Goal: Transaction & Acquisition: Purchase product/service

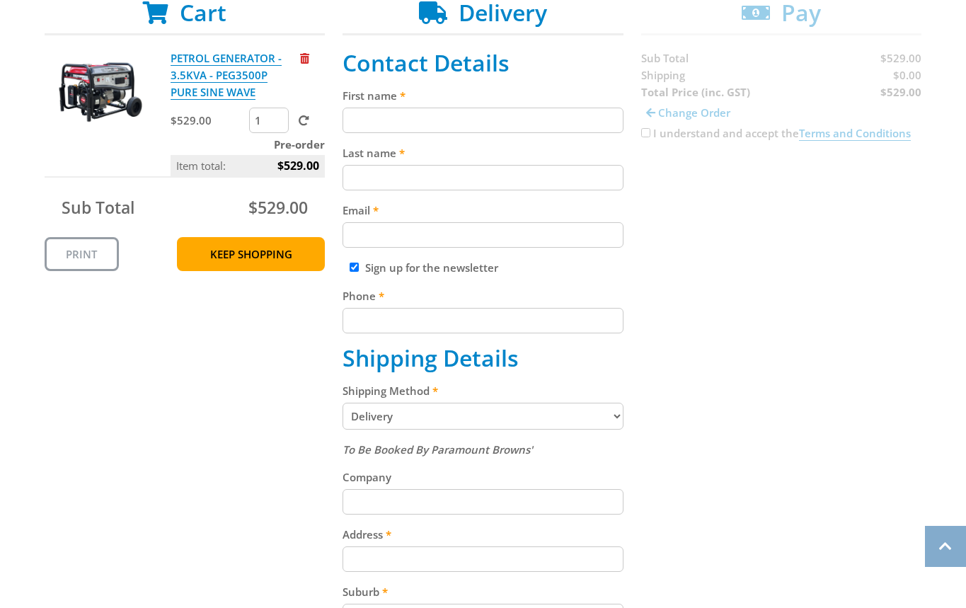
scroll to position [294, 0]
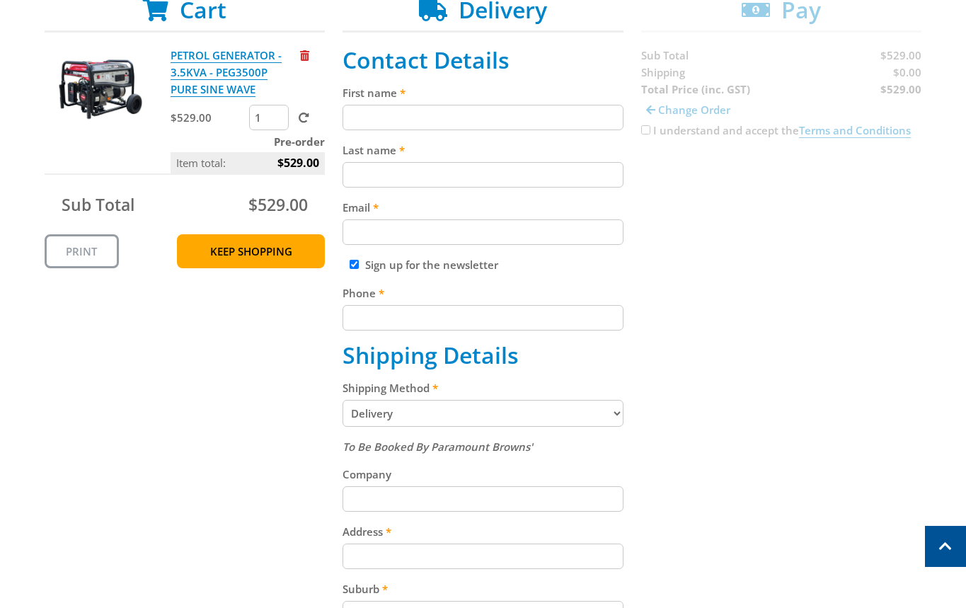
click at [429, 417] on select "Pickup from Gepps Cross Delivery" at bounding box center [482, 413] width 281 height 27
click at [342, 400] on select "Pickup from Gepps Cross Delivery" at bounding box center [482, 413] width 281 height 27
click at [430, 410] on select "Pickup from Gepps Cross Delivery" at bounding box center [482, 413] width 281 height 27
select select "Pickup"
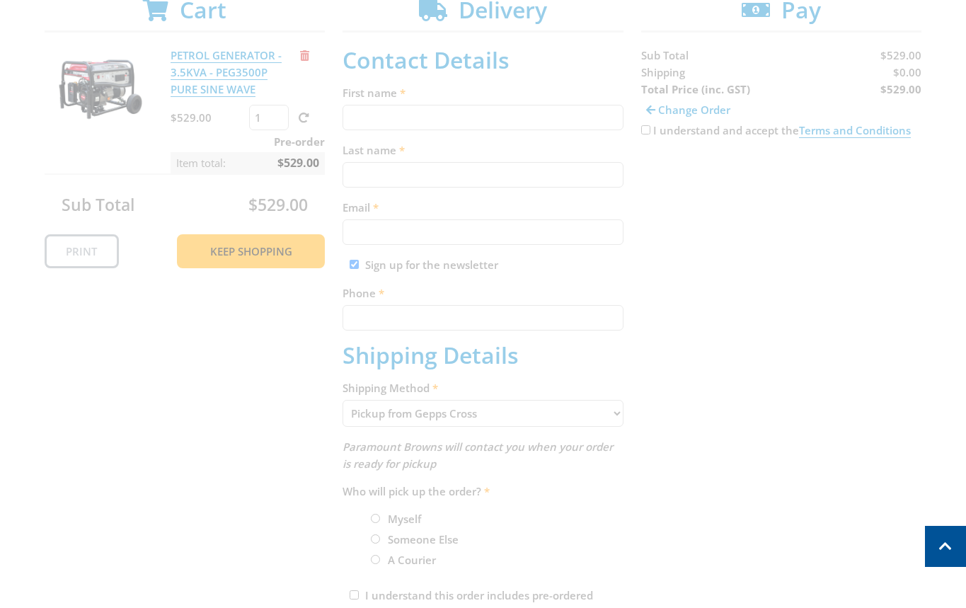
click at [770, 400] on div "Cart PETROL GENERATOR - 3.5KVA - PEG3500P PURE SINE WAVE $529.00 1 Pre-order It…" at bounding box center [483, 350] width 877 height 709
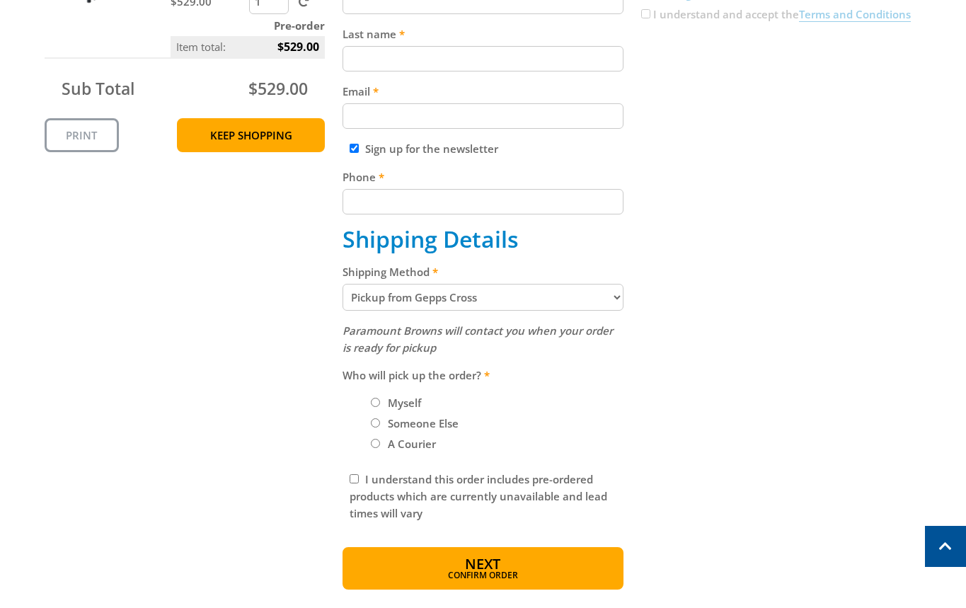
scroll to position [417, 0]
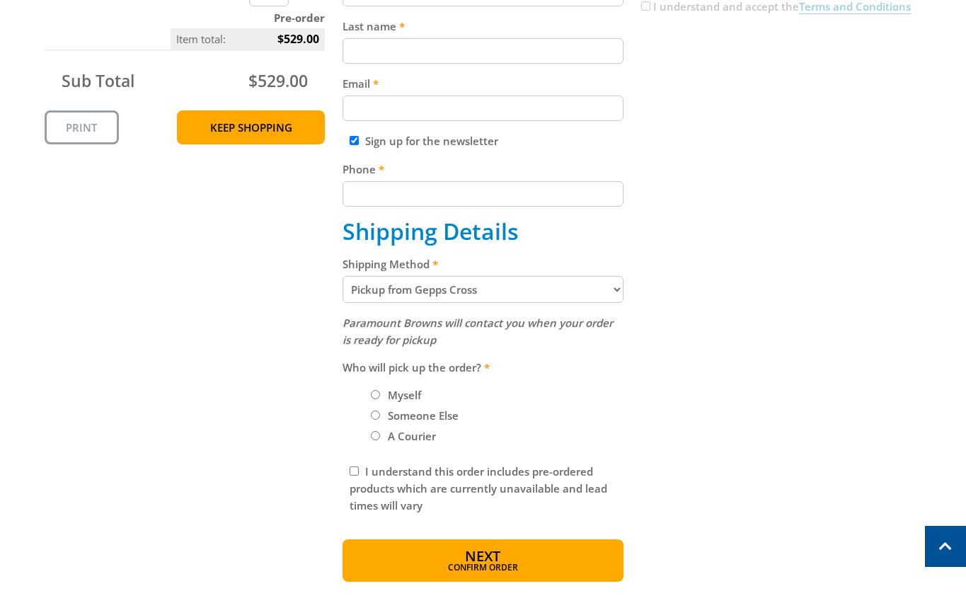
click at [397, 386] on label "Myself" at bounding box center [404, 395] width 43 height 24
click at [380, 390] on input "Myself" at bounding box center [375, 394] width 9 height 9
radio input "true"
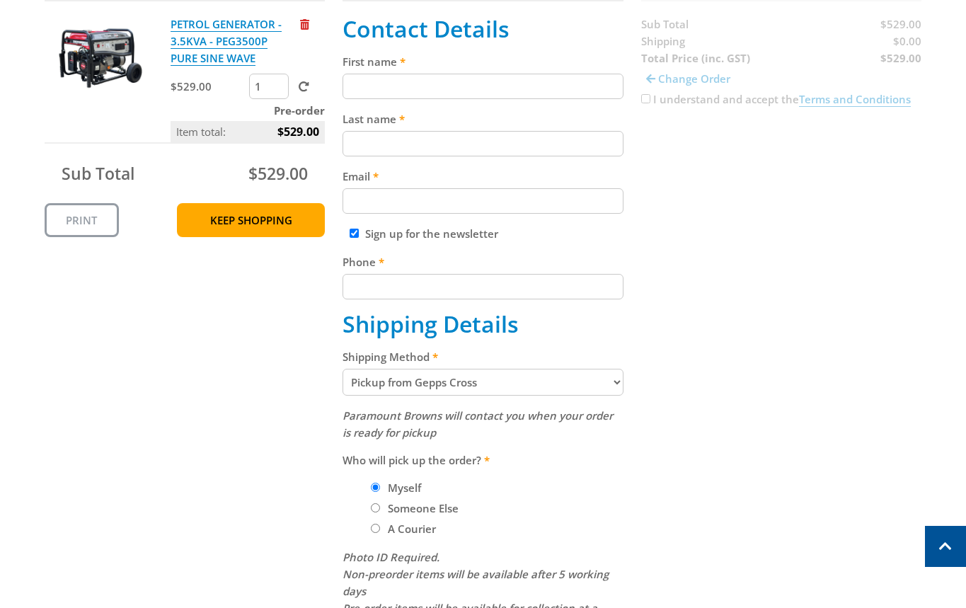
scroll to position [326, 0]
click at [386, 390] on select "Pickup from Gepps Cross Delivery" at bounding box center [482, 381] width 281 height 27
select select "Delivery"
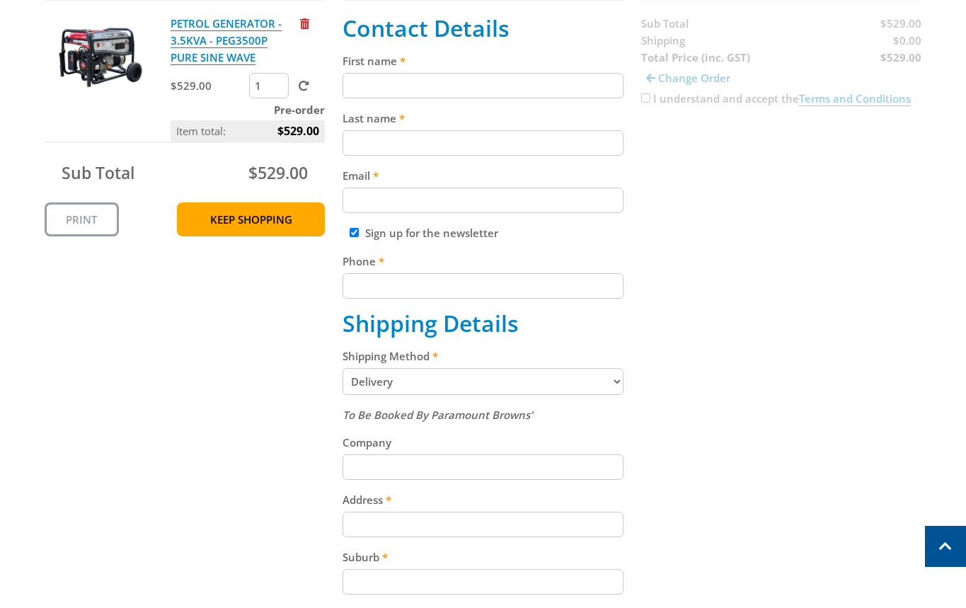
click at [701, 402] on div "Cart PETROL GENERATOR - 3.5KVA - PEG3500P PURE SINE WAVE $529.00 1 Pre-order It…" at bounding box center [483, 455] width 877 height 981
click at [427, 76] on input "First name" at bounding box center [482, 85] width 281 height 25
paste input "[PERSON_NAME]"
type input "[PERSON_NAME]"
click at [410, 129] on div "Last name" at bounding box center [482, 133] width 281 height 46
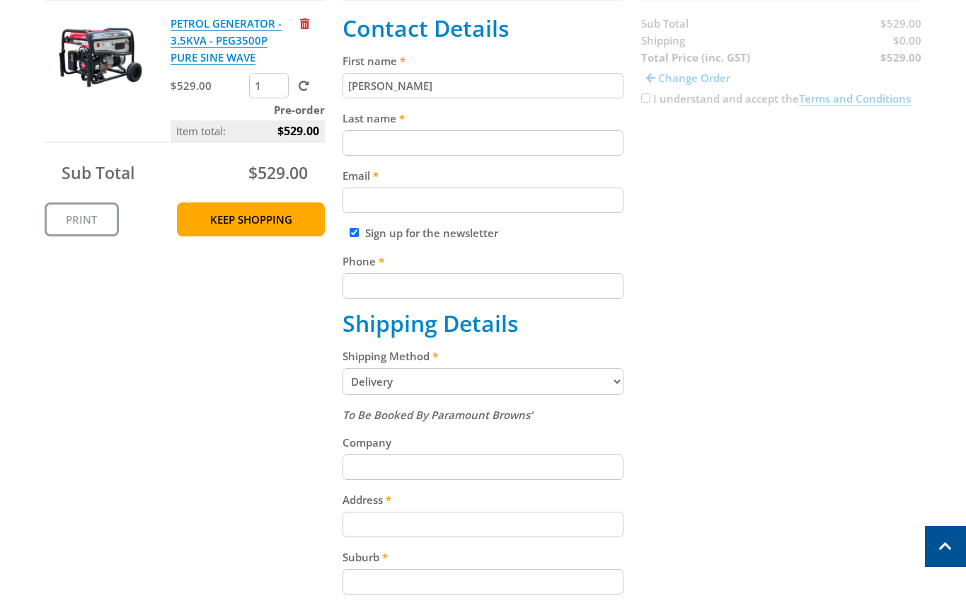
click at [497, 147] on input "Last name" at bounding box center [482, 142] width 281 height 25
paste input "[PERSON_NAME]"
type input "[PERSON_NAME]"
paste input "[EMAIL_ADDRESS][DOMAIN_NAME]"
click at [593, 192] on input "[EMAIL_ADDRESS][DOMAIN_NAME]" at bounding box center [482, 200] width 281 height 25
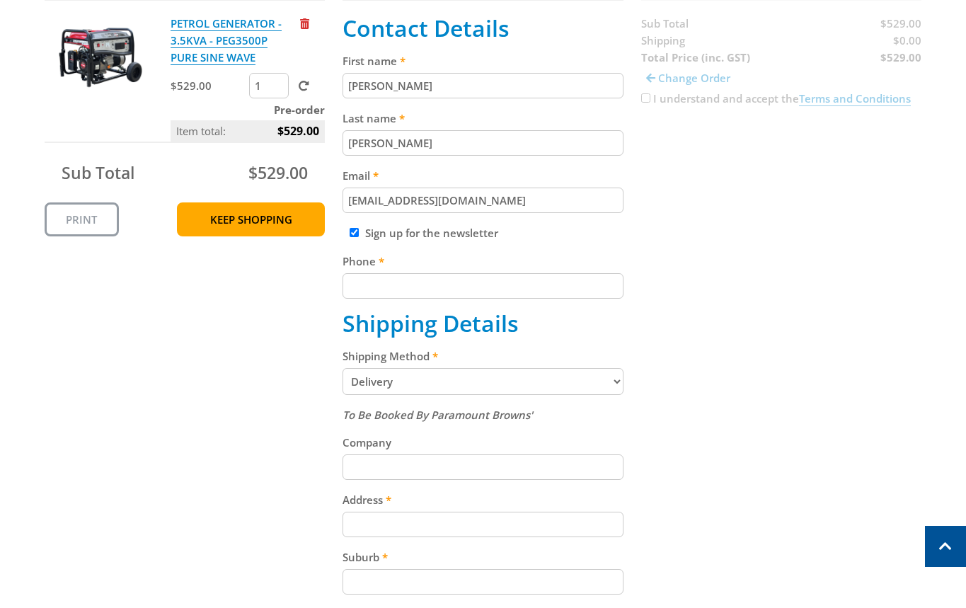
type input "[EMAIL_ADDRESS][DOMAIN_NAME]"
click at [812, 253] on div "Cart PETROL GENERATOR - 3.5KVA - PEG3500P PURE SINE WAVE $529.00 1 Pre-order It…" at bounding box center [483, 455] width 877 height 981
click at [524, 273] on input "Phone" at bounding box center [482, 285] width 281 height 25
paste input "[PHONE_NUMBER]"
type input "[PHONE_NUMBER]"
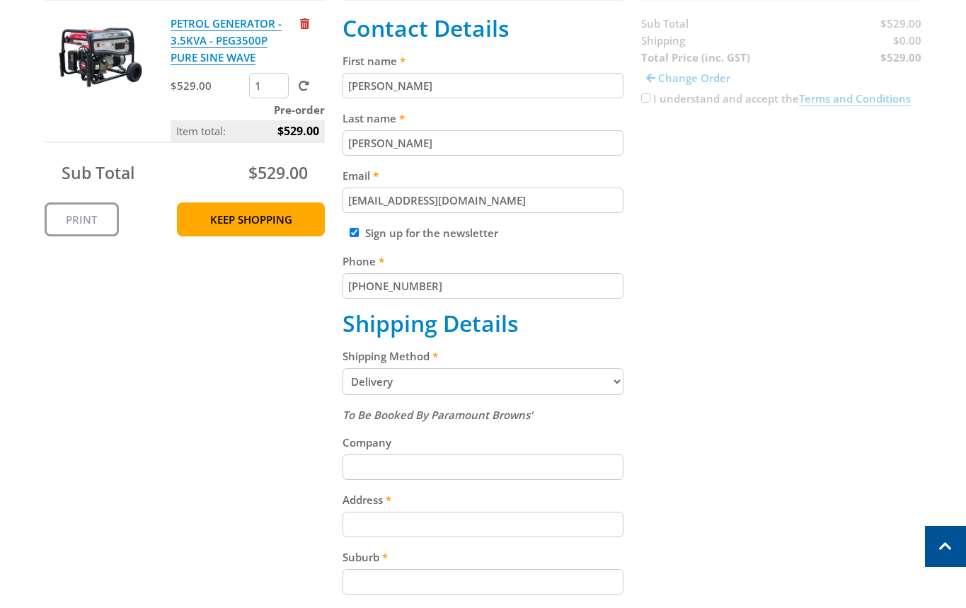
click at [680, 281] on div "Cart PETROL GENERATOR - 3.5KVA - PEG3500P PURE SINE WAVE $529.00 1 Pre-order It…" at bounding box center [483, 455] width 877 height 981
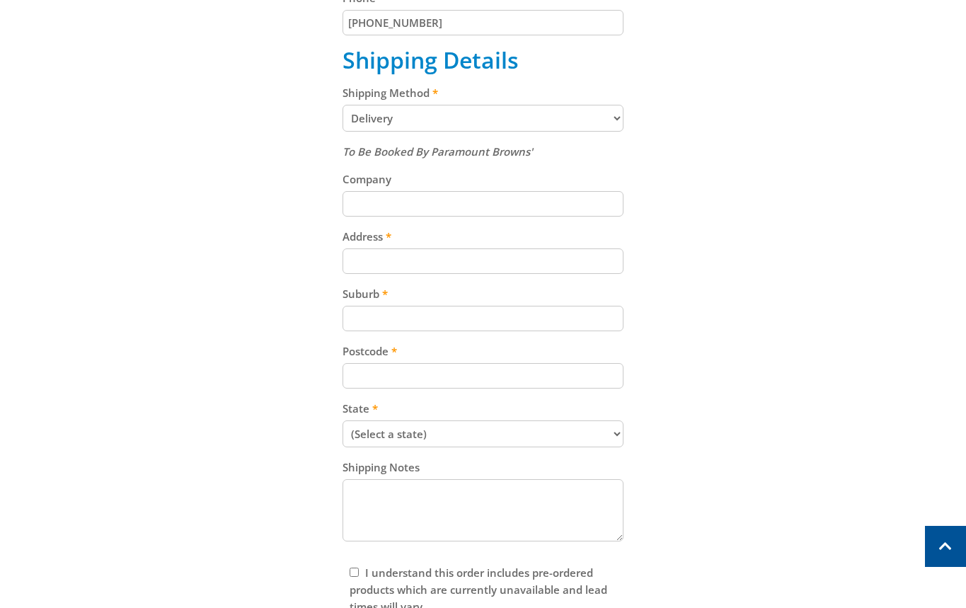
scroll to position [609, 0]
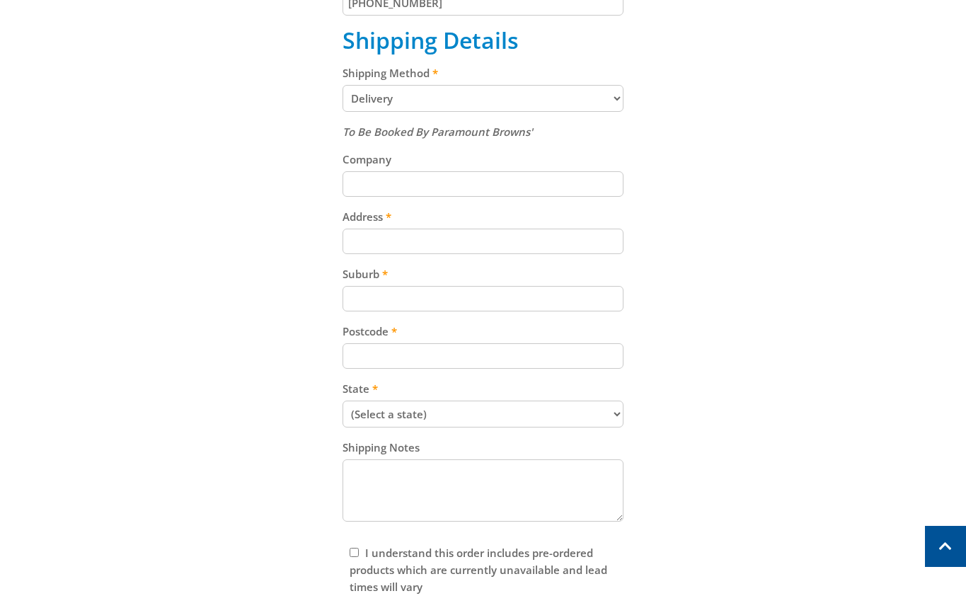
click at [427, 236] on input "Address" at bounding box center [482, 241] width 281 height 25
paste input "[STREET_ADDRESS][PERSON_NAME]"
type input "[STREET_ADDRESS][PERSON_NAME]"
click at [752, 254] on div "Cart PETROL GENERATOR - 3.5KVA - PEG3500P PURE SINE WAVE $529.00 1 Pre-order It…" at bounding box center [483, 172] width 877 height 981
click at [432, 297] on input "Suburb" at bounding box center [482, 298] width 281 height 25
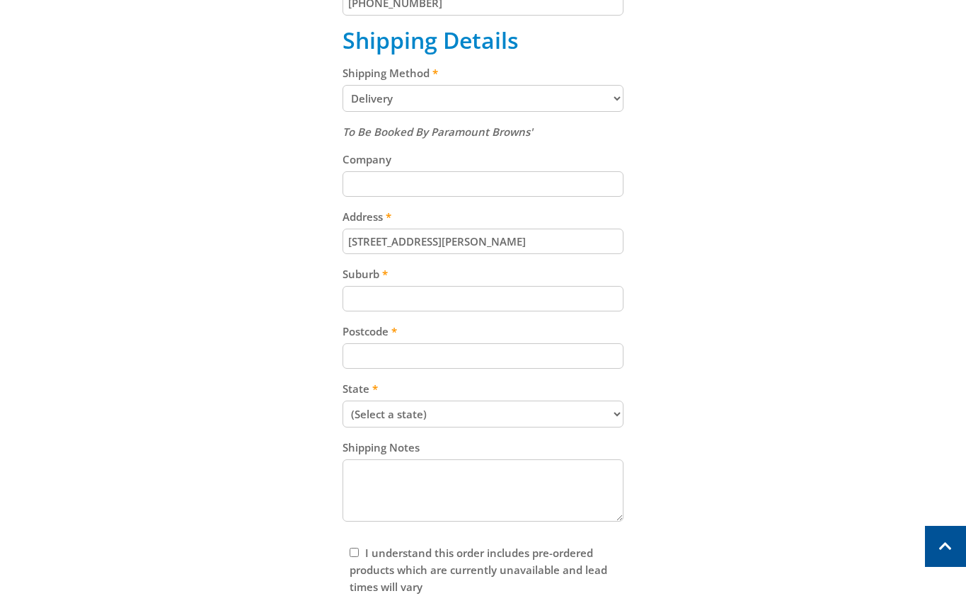
paste input "Totness"
type input "Totness"
click at [921, 301] on div "Cart PETROL GENERATOR - 3.5KVA - PEG3500P PURE SINE WAVE $529.00 1 Pre-order It…" at bounding box center [483, 172] width 877 height 981
click at [430, 344] on input "Postcode" at bounding box center [482, 355] width 281 height 25
paste input "5250"
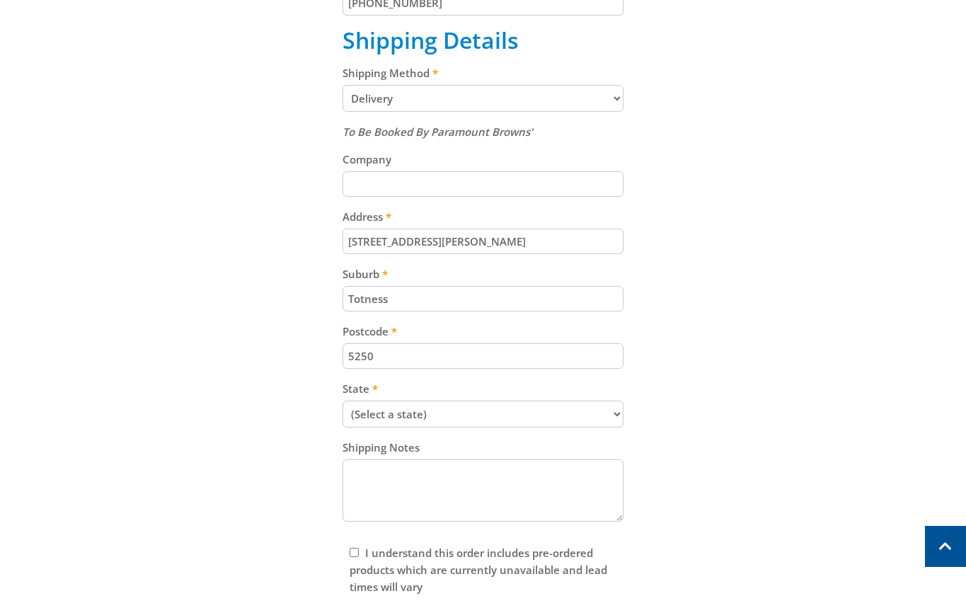
type input "5250"
click at [744, 333] on div "Cart PETROL GENERATOR - 3.5KVA - PEG3500P PURE SINE WAVE $529.00 1 Pre-order It…" at bounding box center [483, 172] width 877 height 981
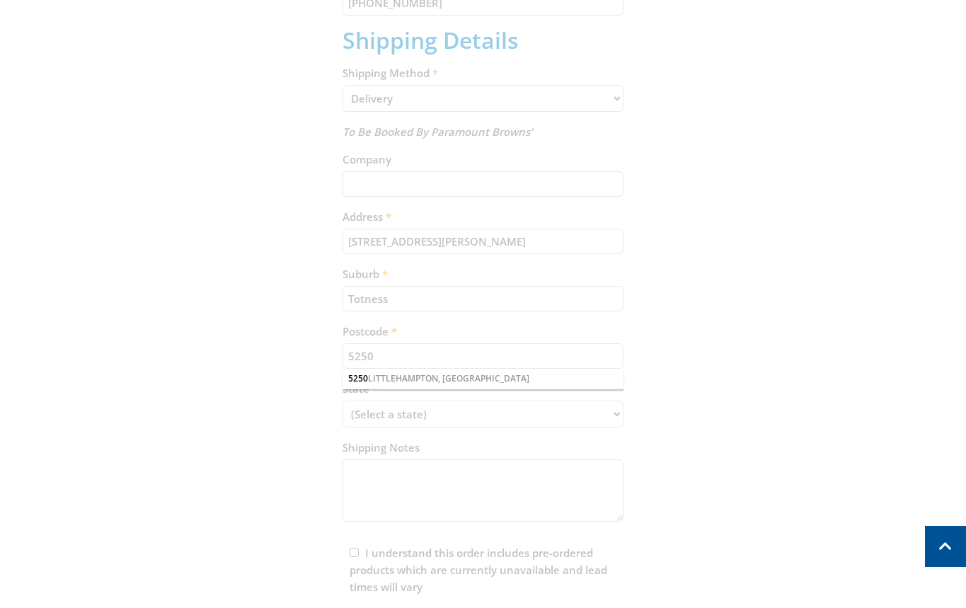
click at [493, 422] on div "Cart PETROL GENERATOR - 3.5KVA - PEG3500P PURE SINE WAVE $529.00 1 Pre-order It…" at bounding box center [483, 172] width 877 height 981
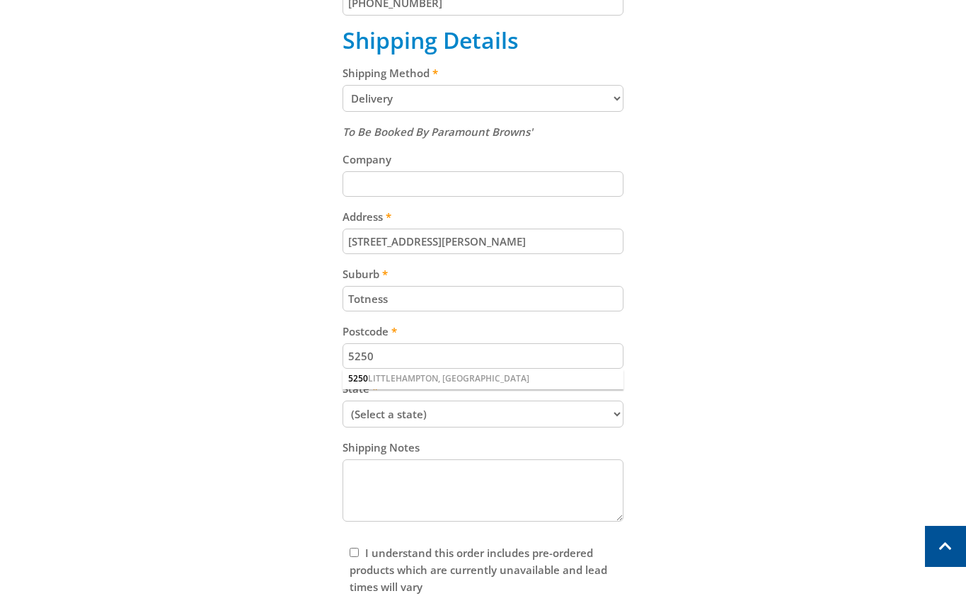
click at [490, 413] on select "(Select a state) [GEOGRAPHIC_DATA] [GEOGRAPHIC_DATA] [GEOGRAPHIC_DATA] [GEOGRAP…" at bounding box center [482, 414] width 281 height 27
select select "SA"
click at [342, 401] on select "(Select a state) [GEOGRAPHIC_DATA] [GEOGRAPHIC_DATA] [GEOGRAPHIC_DATA] [GEOGRAP…" at bounding box center [482, 414] width 281 height 27
click at [830, 311] on div "Cart PETROL GENERATOR - 3.5KVA - PEG3500P PURE SINE WAVE $529.00 1 Pre-order It…" at bounding box center [483, 172] width 877 height 981
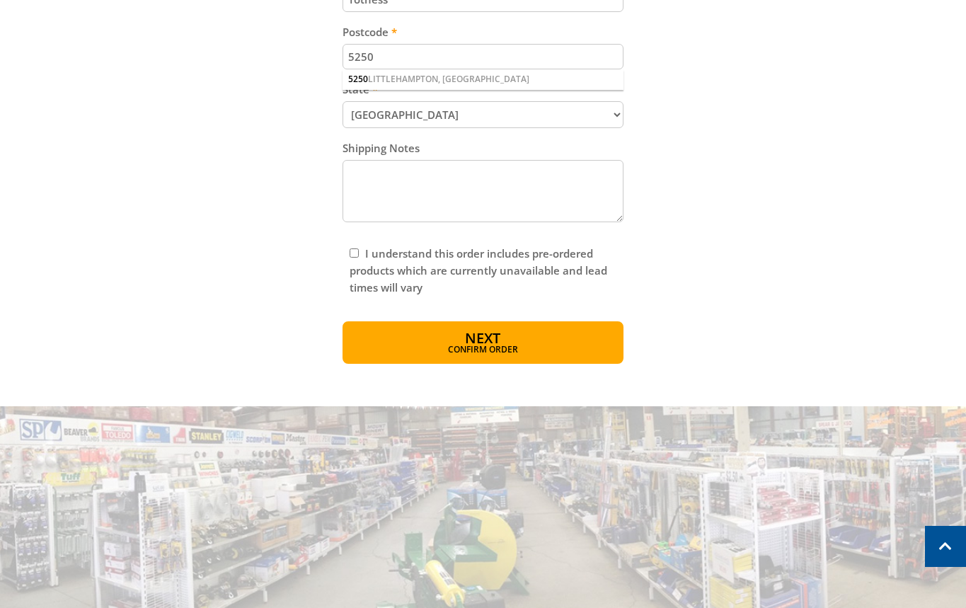
scroll to position [895, 0]
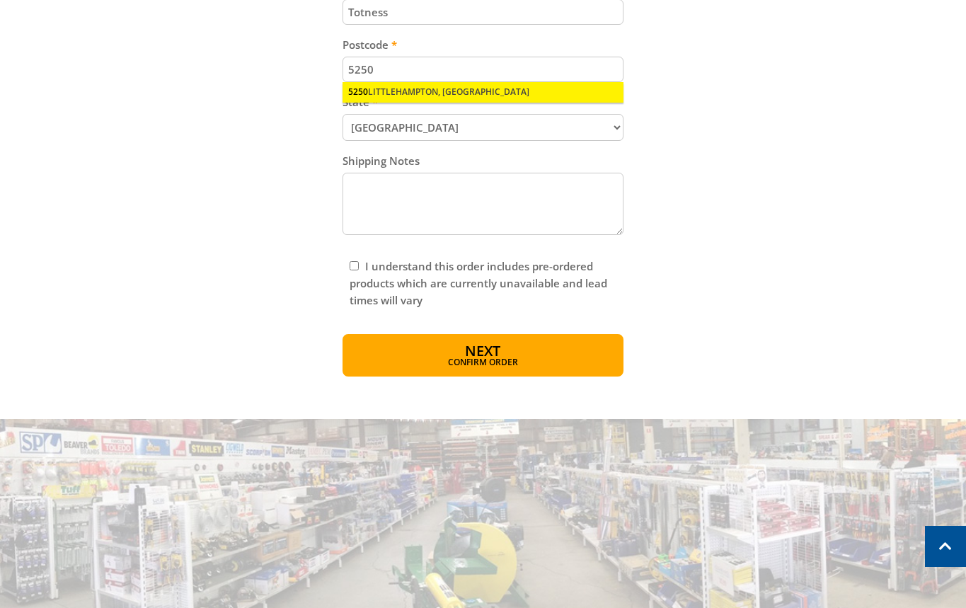
click at [530, 89] on div "5250 [GEOGRAPHIC_DATA], [GEOGRAPHIC_DATA]" at bounding box center [482, 92] width 281 height 20
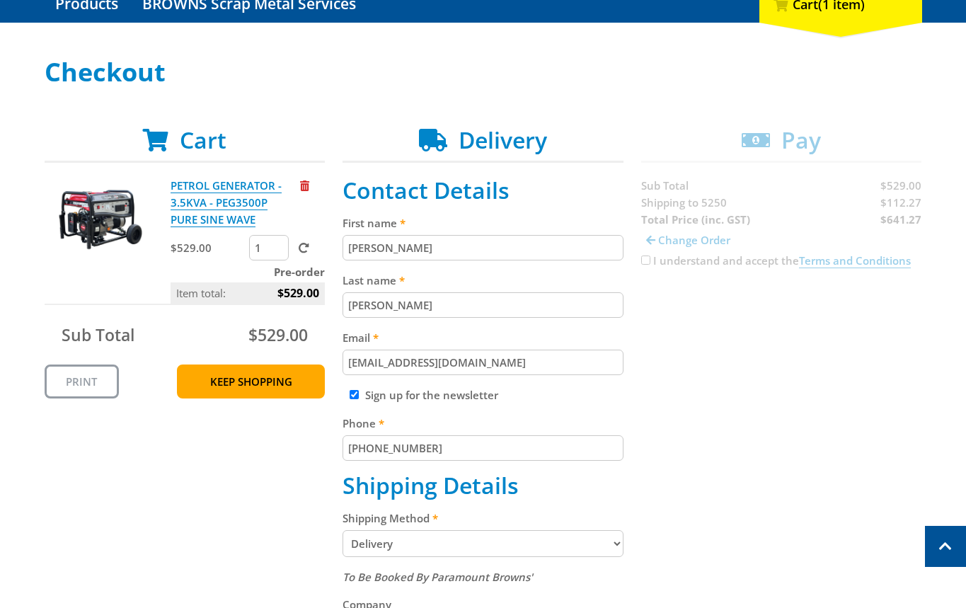
scroll to position [708, 0]
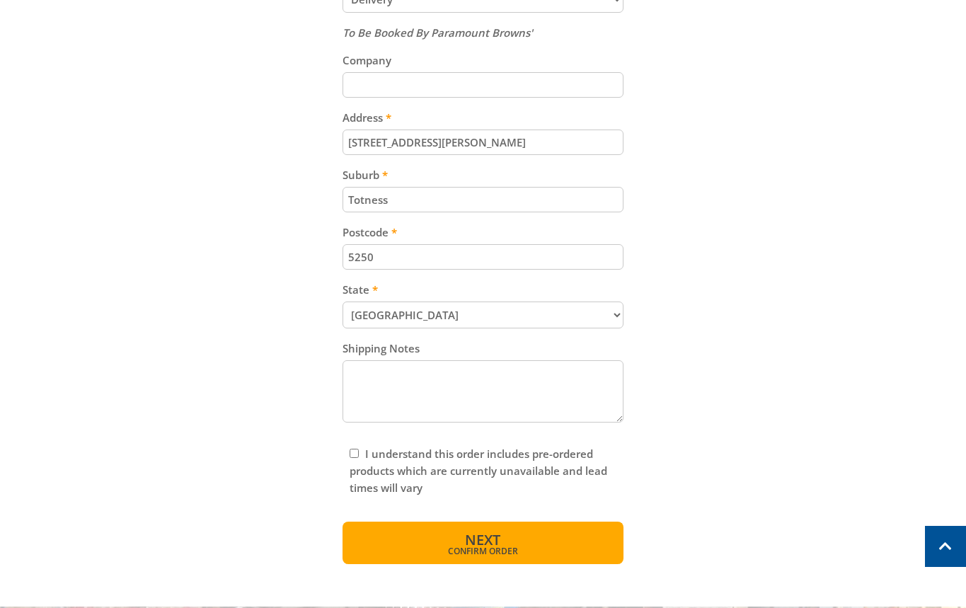
click at [505, 528] on button "Next Confirm order" at bounding box center [482, 543] width 281 height 42
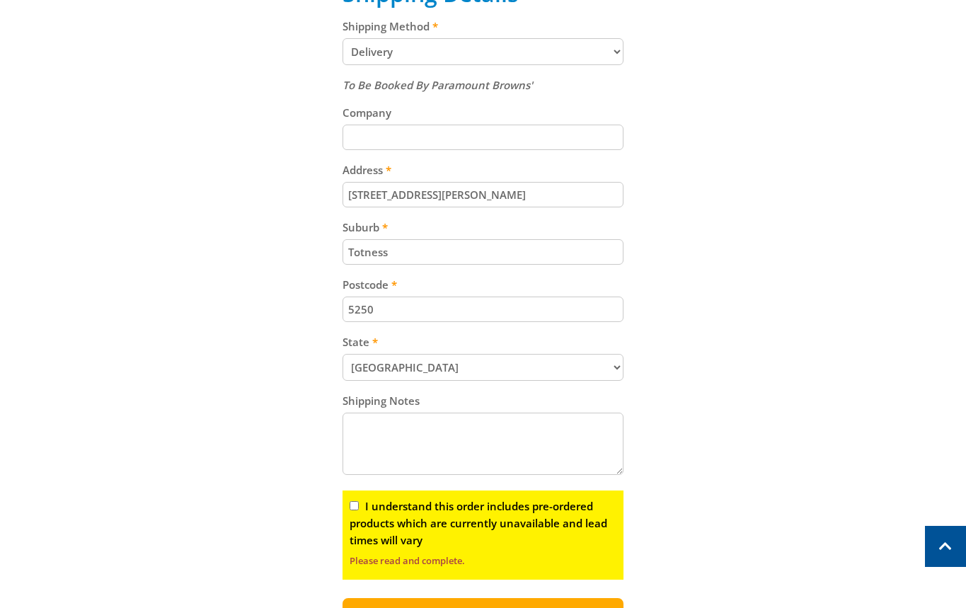
scroll to position [640, 0]
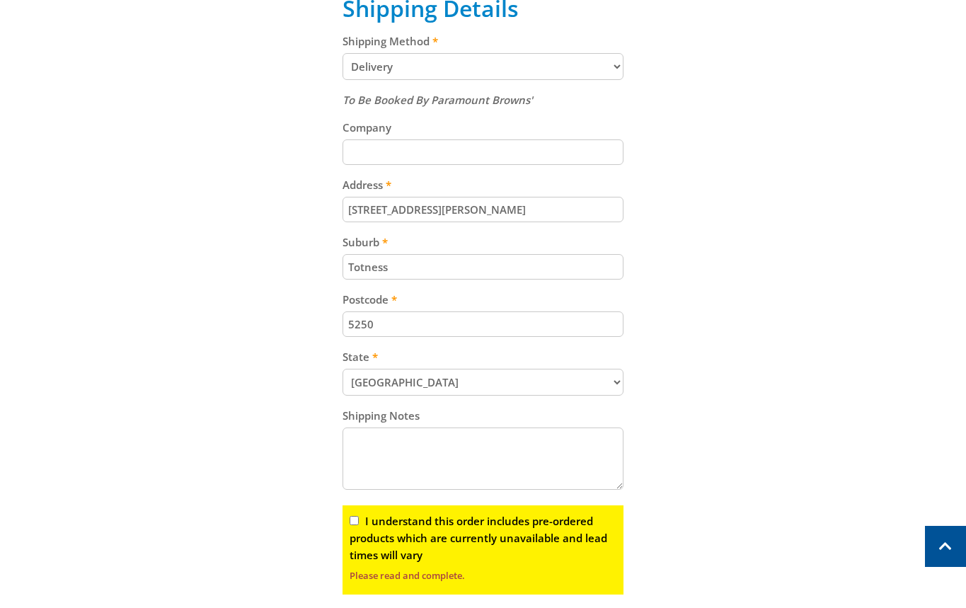
click at [393, 516] on label "I understand this order includes pre-ordered products which are currently unava…" at bounding box center [479, 538] width 258 height 48
click at [359, 516] on input "I understand this order includes pre-ordered products which are currently unava…" at bounding box center [354, 520] width 9 height 9
checkbox input "true"
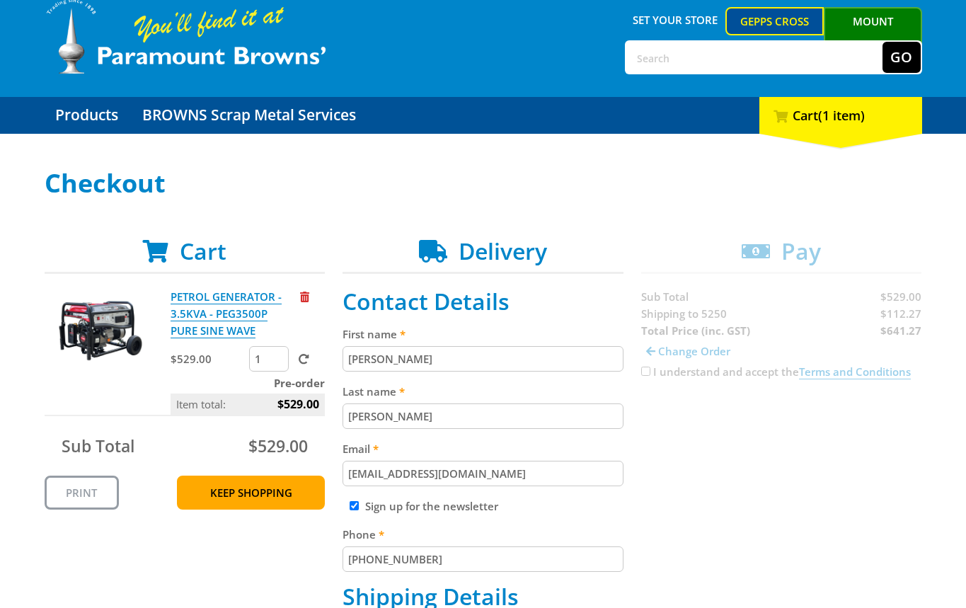
scroll to position [29, 0]
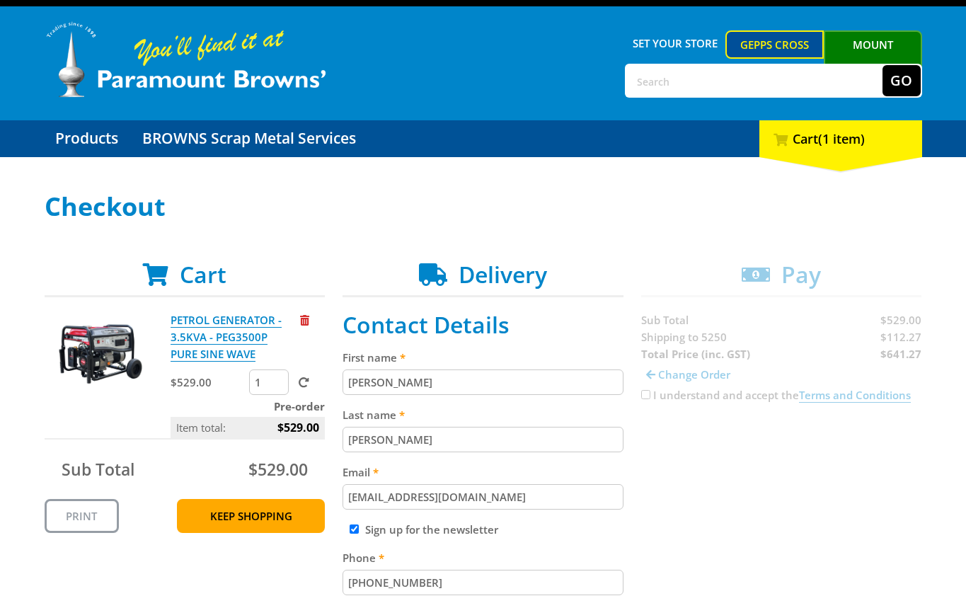
click at [844, 62] on div "Set your store Gepps Cross [GEOGRAPHIC_DATA][PERSON_NAME] Go Menu" at bounding box center [483, 63] width 877 height 114
click at [845, 52] on link "Mount [PERSON_NAME]" at bounding box center [873, 57] width 98 height 54
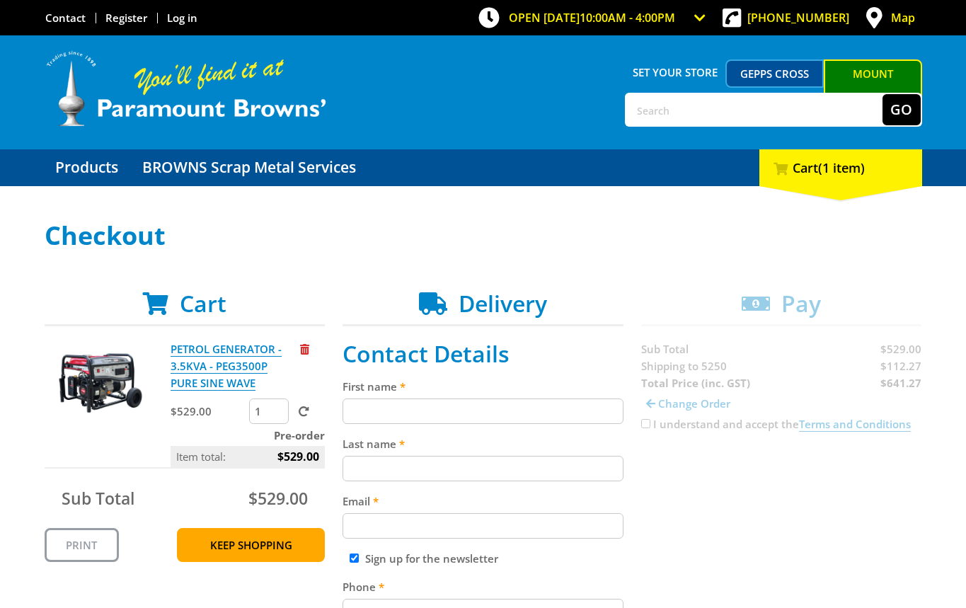
copy strong "641.27"
copy span "112.27"
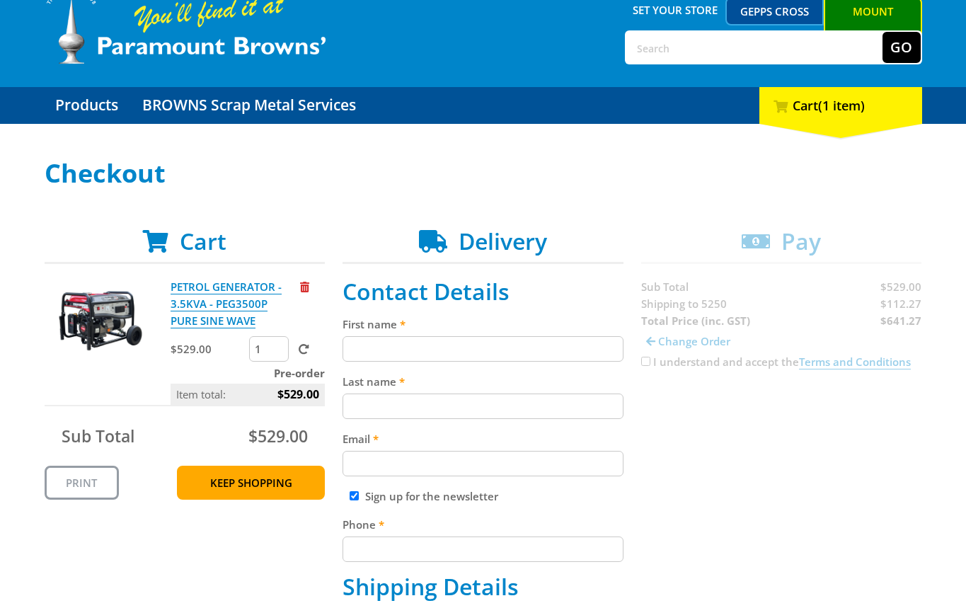
scroll to position [120, 0]
